Goal: Navigation & Orientation: Find specific page/section

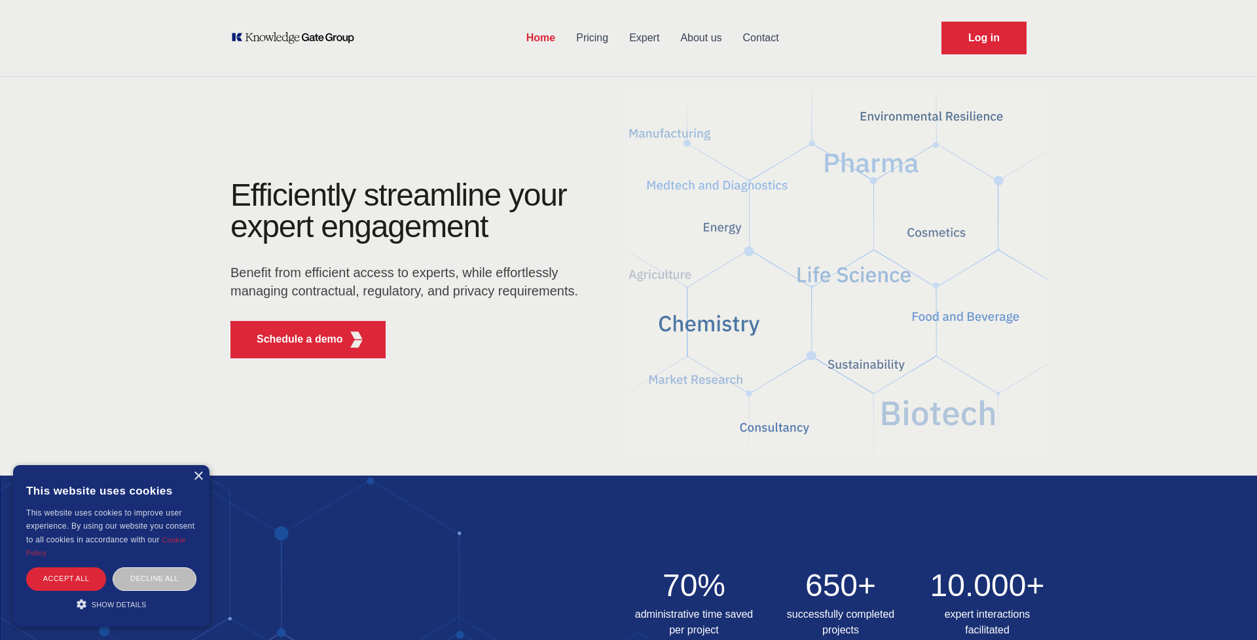
click at [871, 373] on img at bounding box center [838, 273] width 419 height 377
click at [849, 348] on div "Efficiently streamline your expert engagement Benefit from efficient access to …" at bounding box center [629, 273] width 838 height 189
click at [649, 39] on link "Expert" at bounding box center [644, 38] width 51 height 34
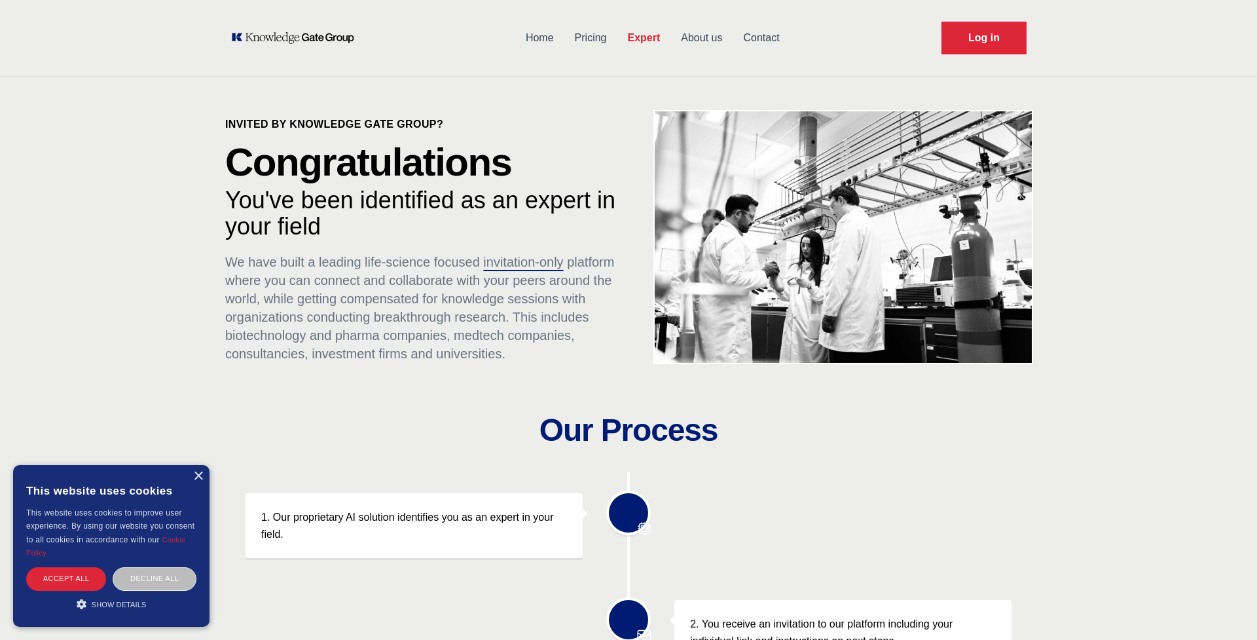
click at [596, 37] on link "Pricing" at bounding box center [590, 38] width 53 height 34
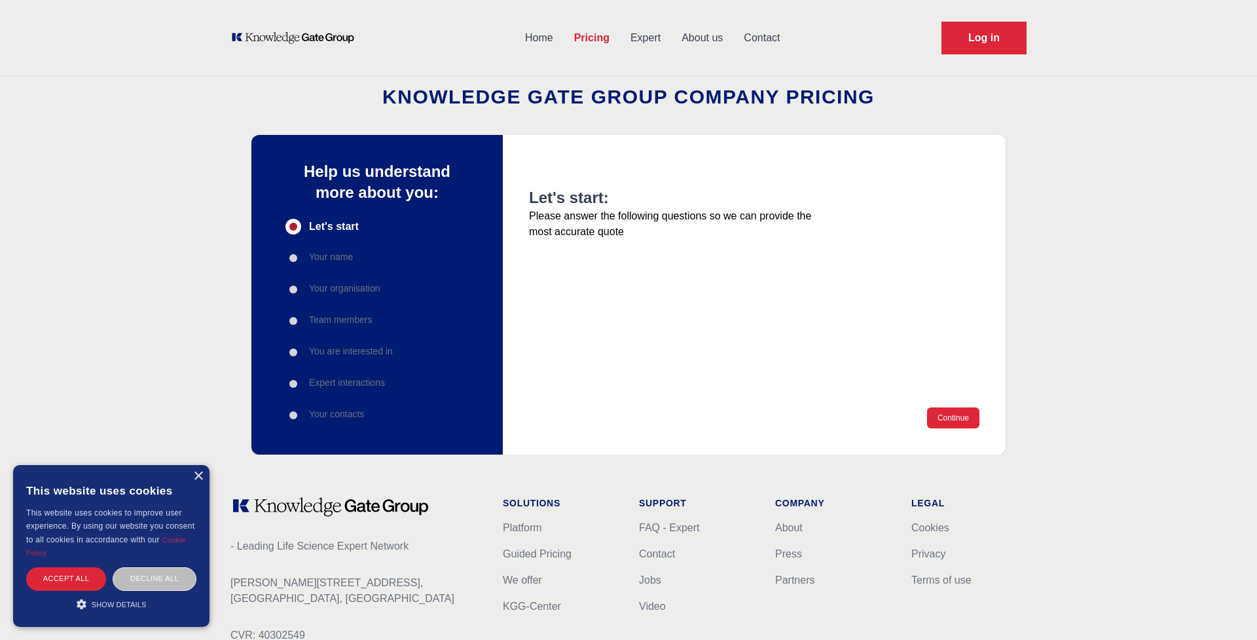
click at [653, 39] on link "Expert" at bounding box center [645, 38] width 51 height 34
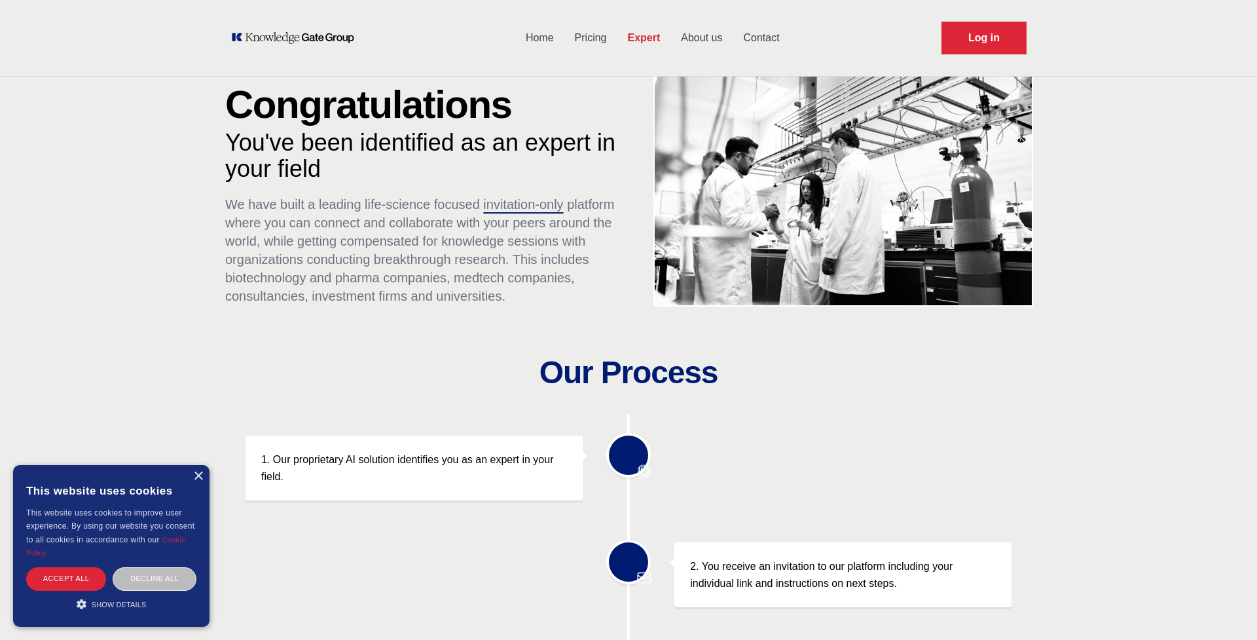
scroll to position [54, 0]
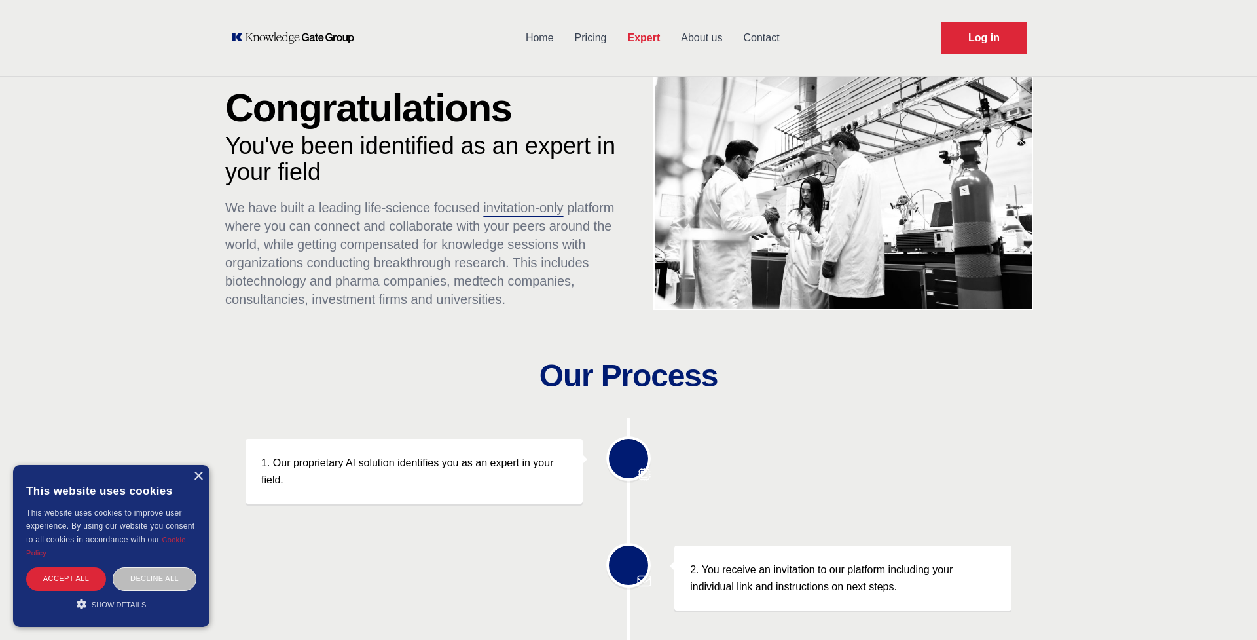
click at [691, 36] on link "About us" at bounding box center [701, 38] width 62 height 34
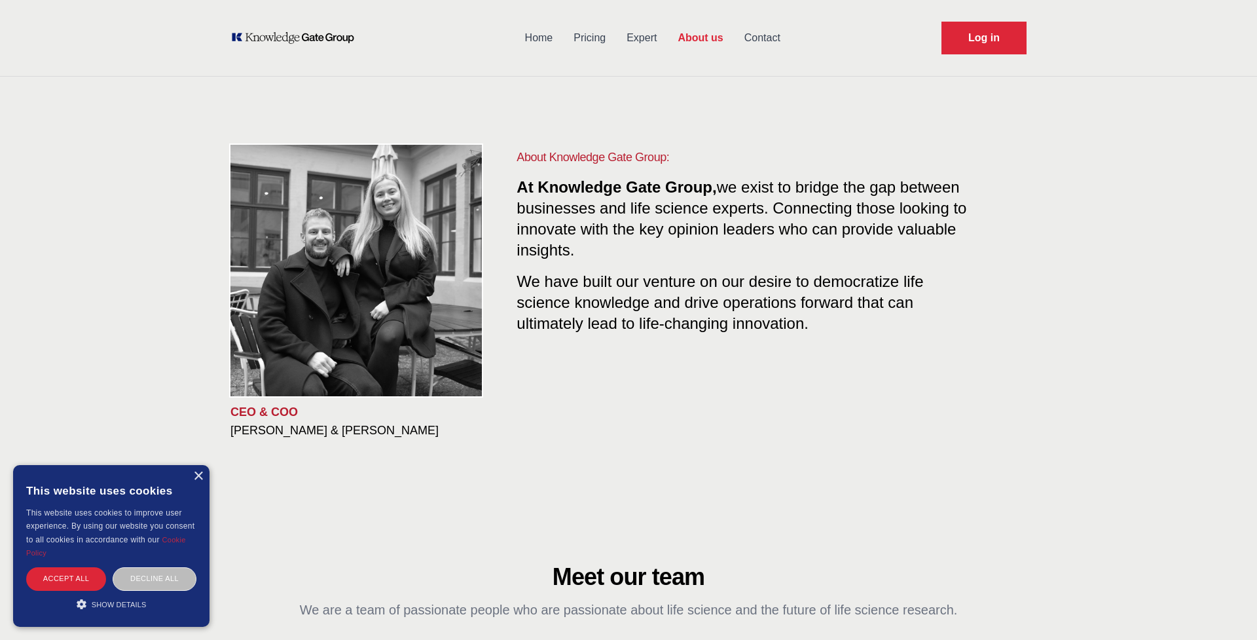
click at [635, 41] on link "Expert" at bounding box center [641, 38] width 51 height 34
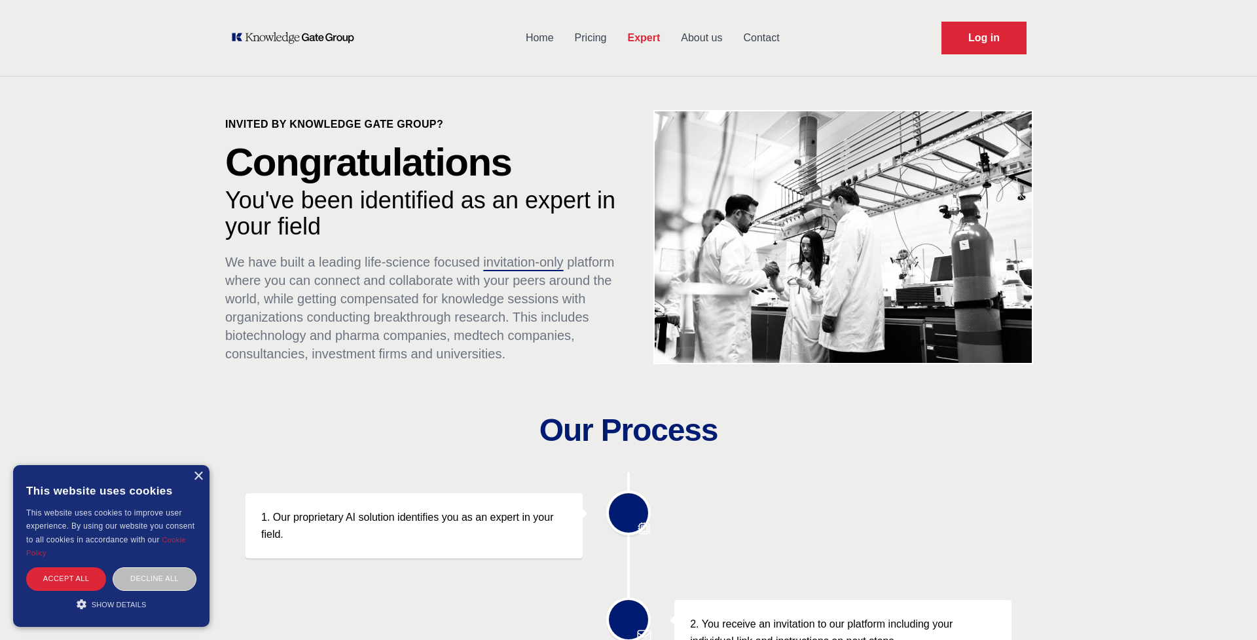
click at [687, 43] on link "About us" at bounding box center [701, 38] width 62 height 34
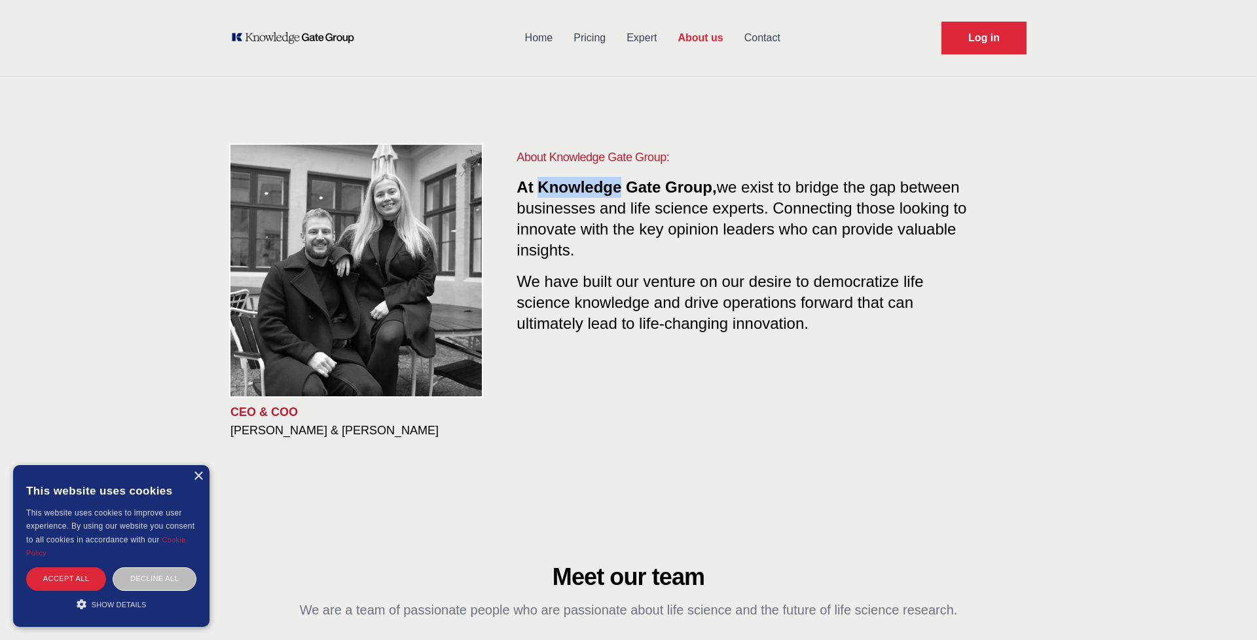
drag, startPoint x: 543, startPoint y: 183, endPoint x: 620, endPoint y: 192, distance: 77.8
click at [620, 192] on span "At Knowledge Gate Group," at bounding box center [617, 187] width 200 height 18
click at [547, 33] on link "Home" at bounding box center [539, 38] width 49 height 34
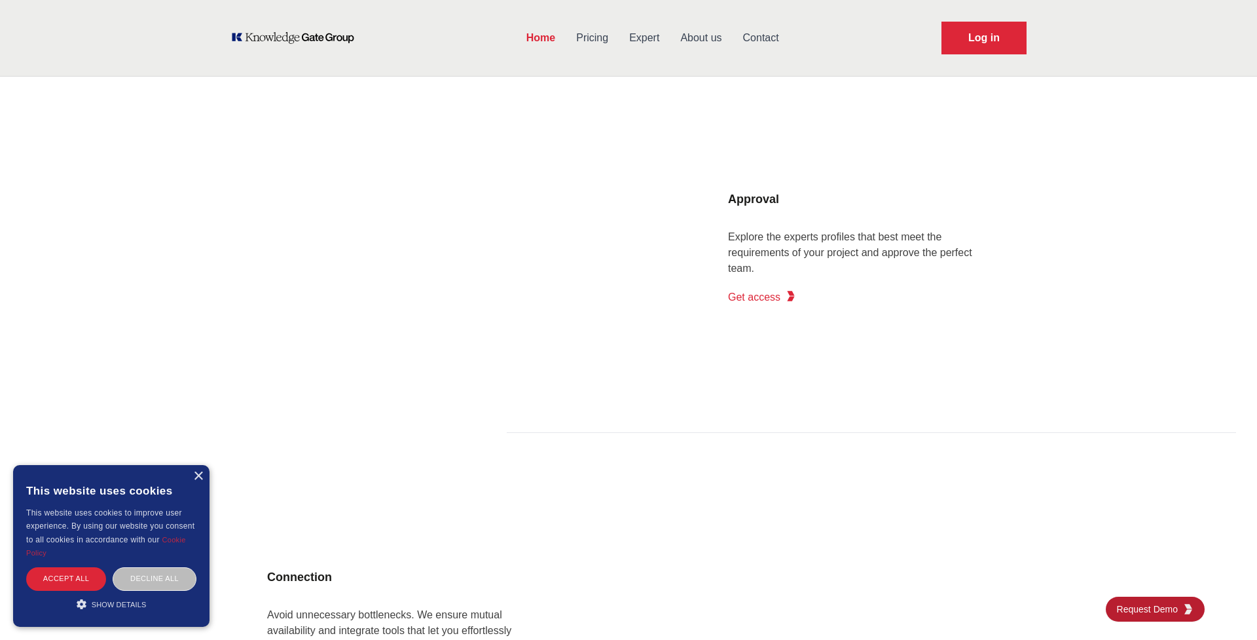
scroll to position [1445, 0]
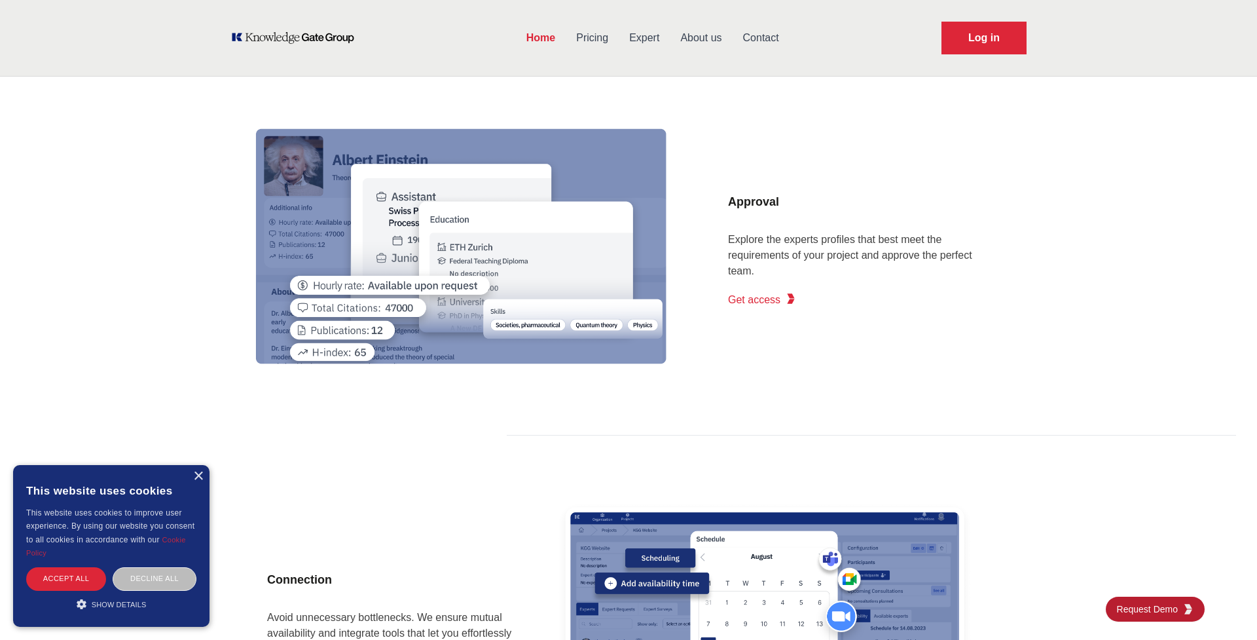
click at [756, 301] on span "Get access" at bounding box center [754, 300] width 52 height 16
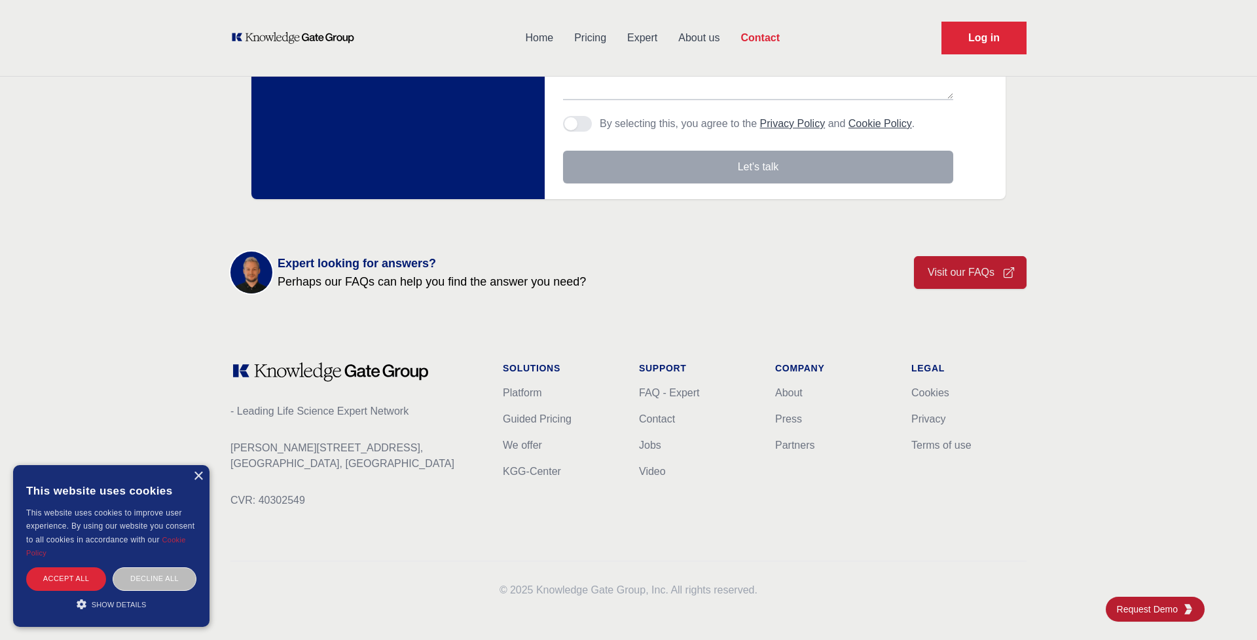
scroll to position [362, 0]
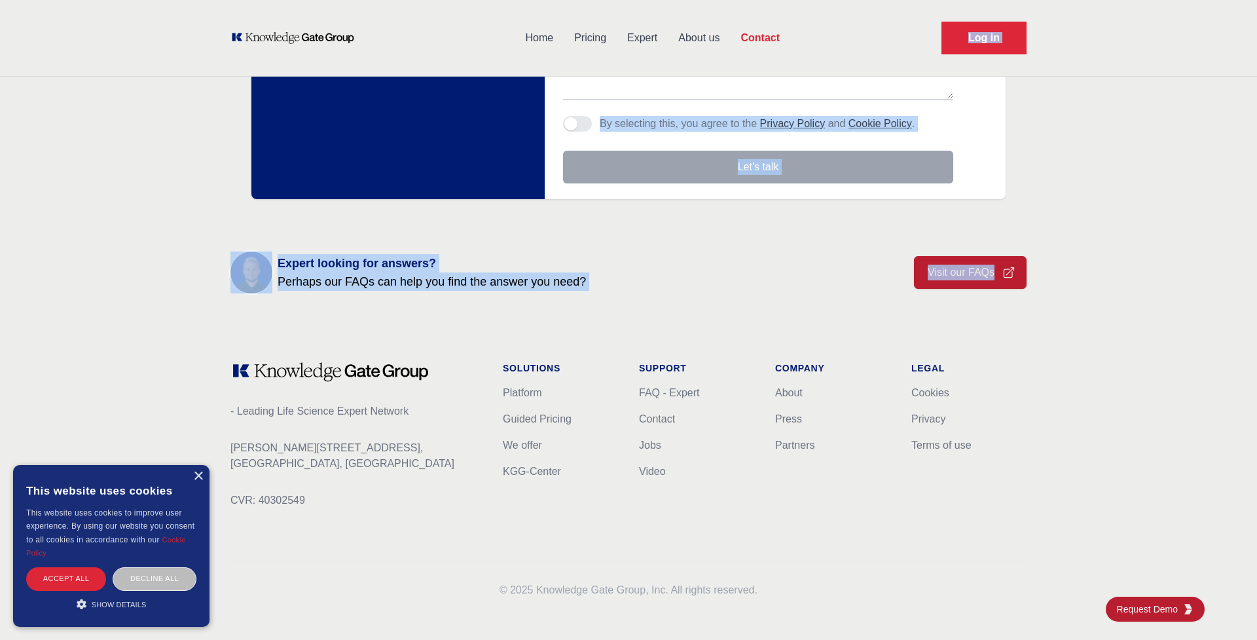
drag, startPoint x: 803, startPoint y: 43, endPoint x: 1116, endPoint y: 203, distance: 351.1
click at [1115, 204] on div "Home Pricing Expert About us Contact Log in Contact Any questions or remarks? J…" at bounding box center [628, 139] width 1257 height 1002
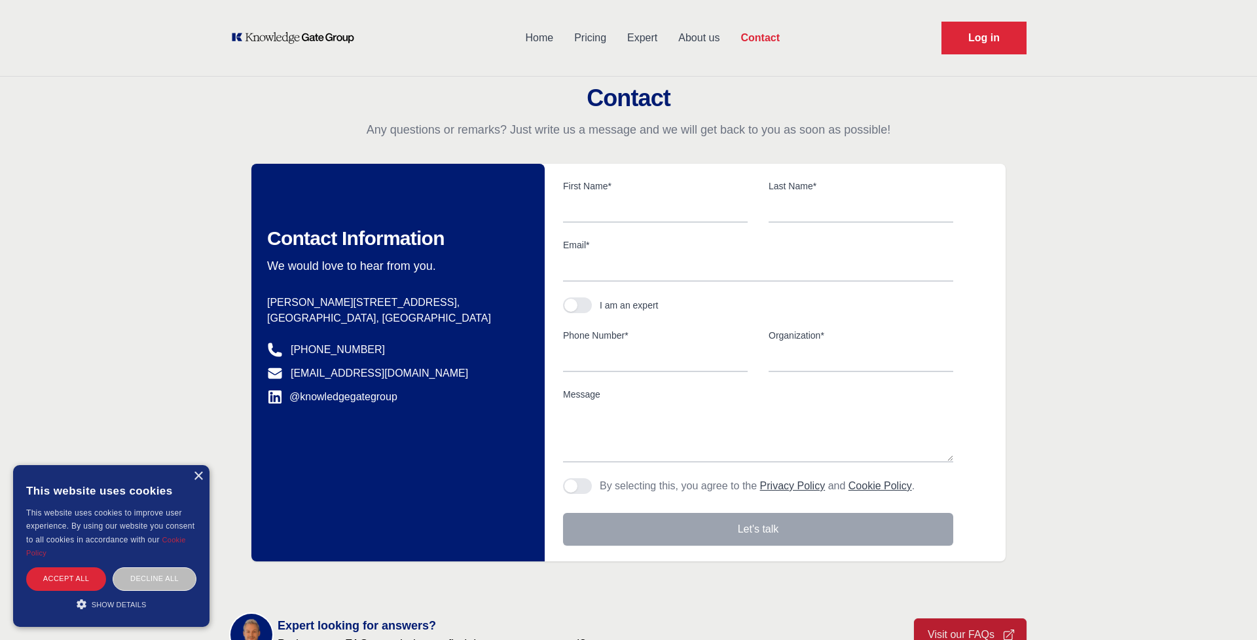
scroll to position [0, 0]
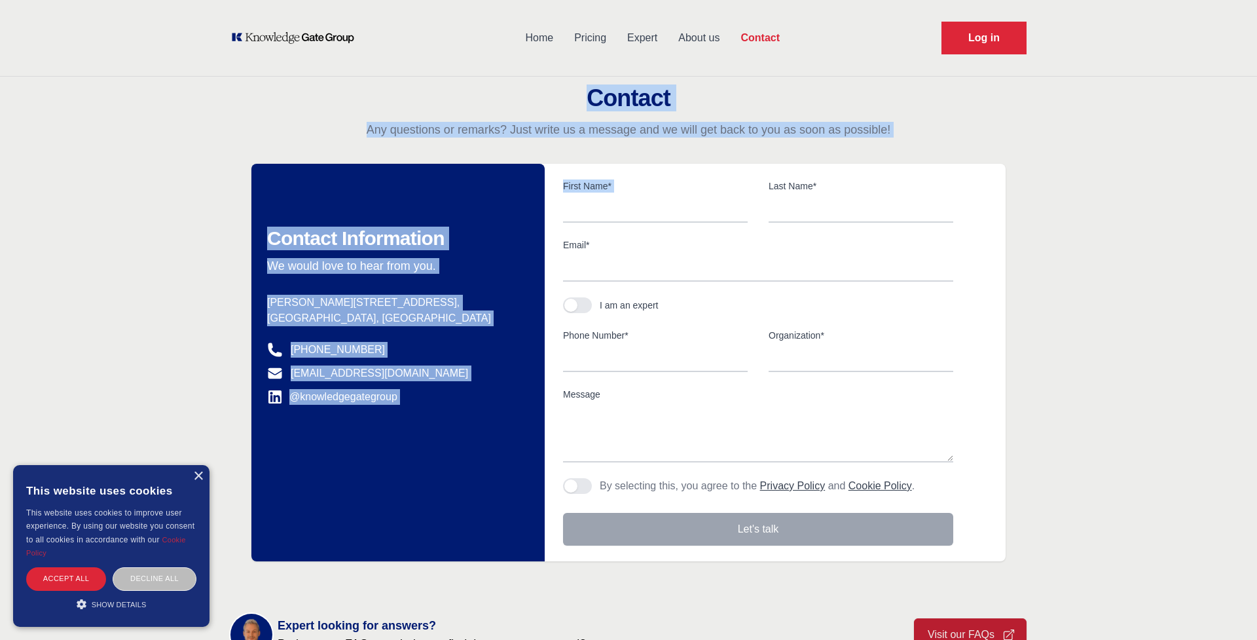
drag, startPoint x: 1057, startPoint y: 143, endPoint x: 585, endPoint y: 97, distance: 474.3
click at [585, 97] on div "Contact Any questions or remarks? Just write us a message and we will get back …" at bounding box center [628, 323] width 1257 height 476
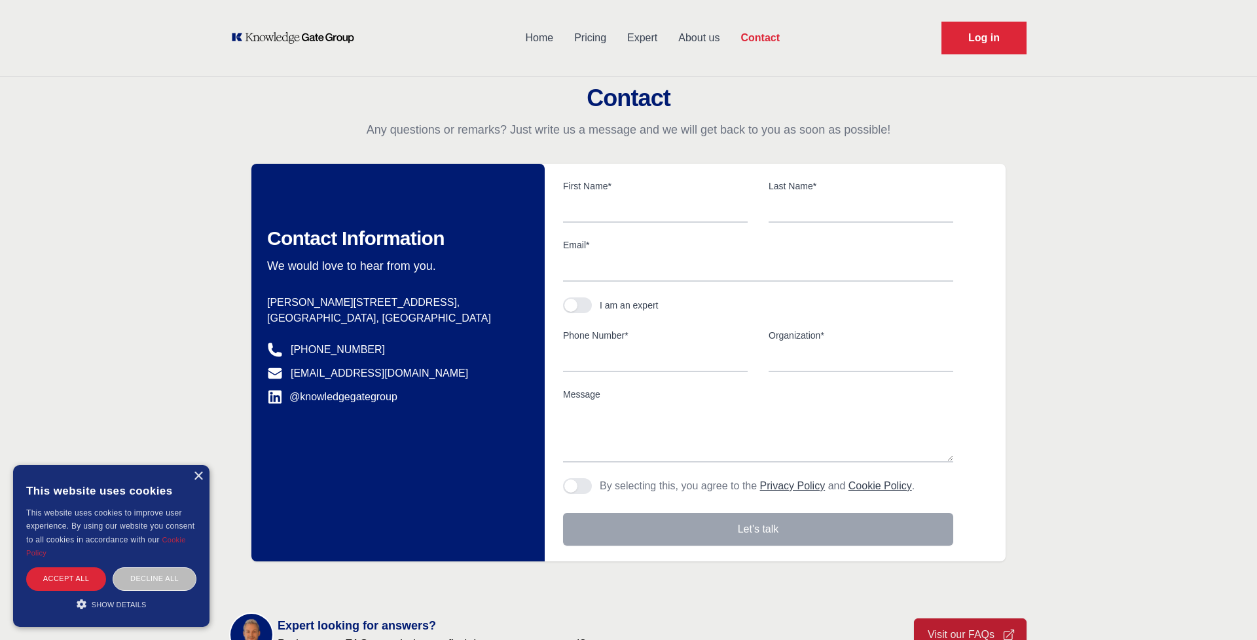
click at [586, 97] on h2 "Contact" at bounding box center [628, 98] width 1257 height 26
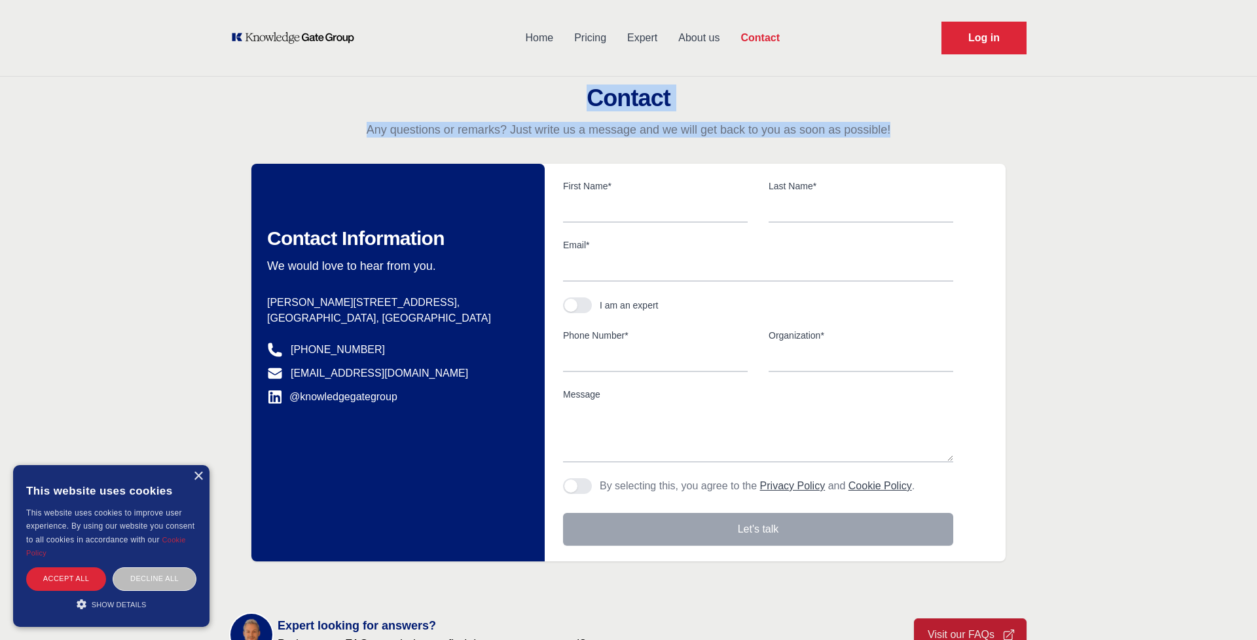
drag, startPoint x: 582, startPoint y: 95, endPoint x: 1226, endPoint y: 124, distance: 644.9
click at [1226, 124] on div "Contact Any questions or remarks? Just write us a message and we will get back …" at bounding box center [628, 111] width 1257 height 52
click at [1226, 124] on p "Any questions or remarks? Just write us a message and we will get back to you a…" at bounding box center [628, 130] width 1257 height 16
drag, startPoint x: 1241, startPoint y: 132, endPoint x: 782, endPoint y: 71, distance: 463.7
click at [782, 71] on div "Home Pricing Expert About us Contact Log in Contact Any questions or remarks? J…" at bounding box center [628, 501] width 1257 height 1002
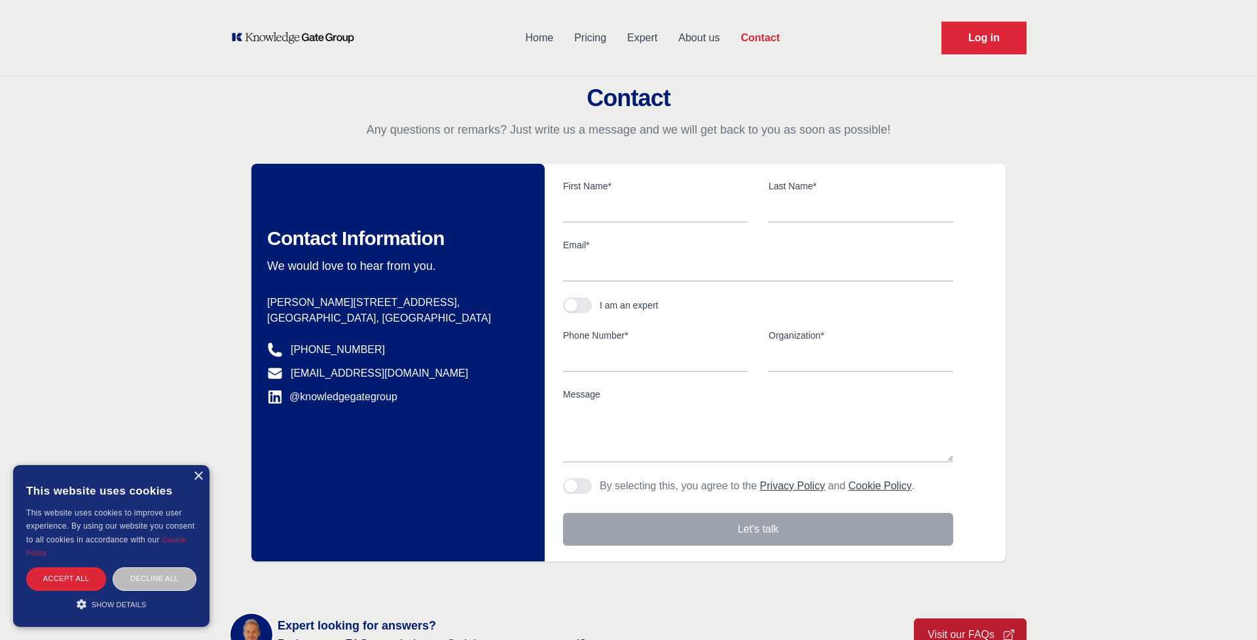
click at [782, 71] on div "Home Pricing Expert About us Contact Log in" at bounding box center [629, 38] width 838 height 76
